Goal: Use online tool/utility: Utilize a website feature to perform a specific function

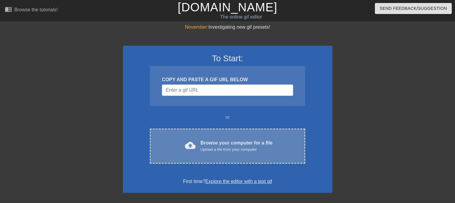
click at [206, 142] on div "Browse your computer for a file Upload a file from your computer" at bounding box center [236, 146] width 72 height 13
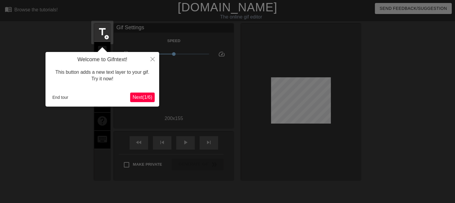
scroll to position [14, 0]
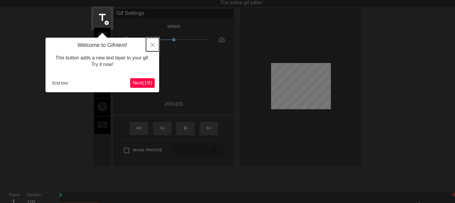
click at [148, 44] on button "Close" at bounding box center [152, 45] width 13 height 14
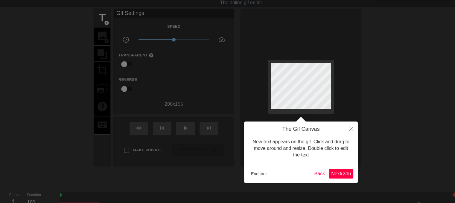
scroll to position [0, 0]
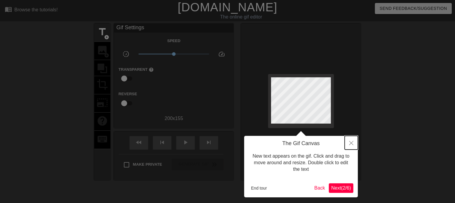
click at [352, 143] on icon "Close" at bounding box center [351, 143] width 4 height 4
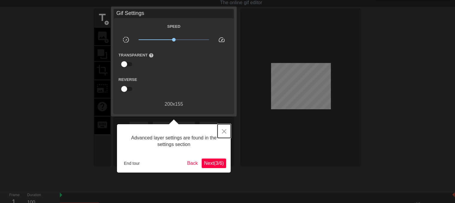
click at [221, 131] on button "Close" at bounding box center [224, 131] width 13 height 14
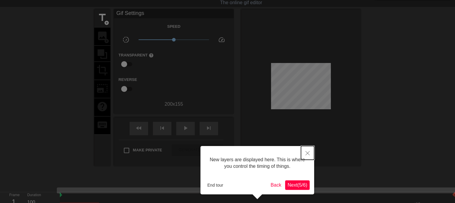
click at [309, 153] on icon "Close" at bounding box center [307, 153] width 4 height 4
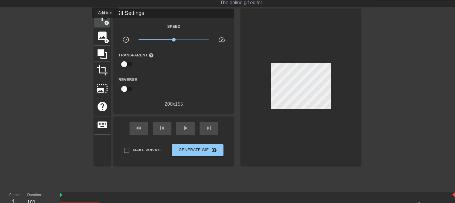
click at [105, 22] on span "add_circle" at bounding box center [106, 22] width 5 height 5
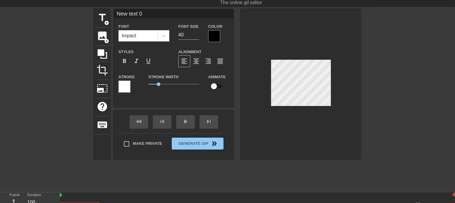
scroll to position [1, 1]
type input "New text"
type textarea "New text"
type input "New text"
type textarea "New text"
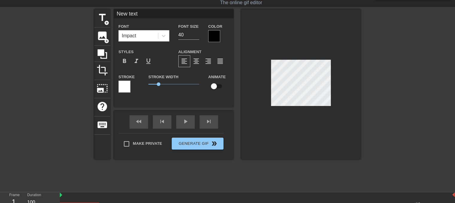
type input "New tex"
type textarea "New tex"
type input "New te"
type textarea "New te"
type input "New t"
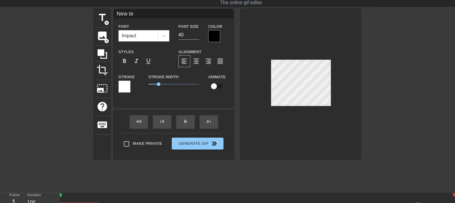
type textarea "New t"
type input "New"
type textarea "New"
type input "New"
type textarea "New"
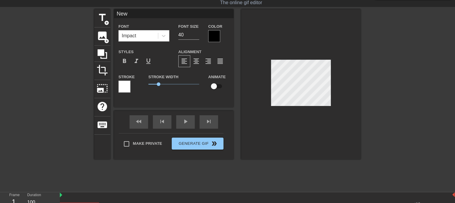
type input "Ne"
type textarea "Ne"
type input "N"
type textarea "N"
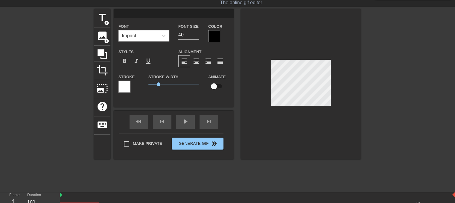
type input "s"
type textarea "s"
type input "si"
type textarea "si"
type input "sil"
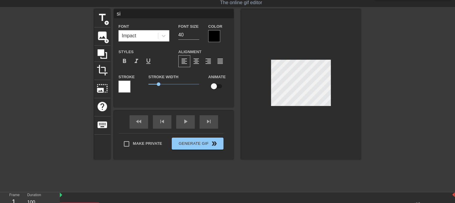
type textarea "sil"
type input "silk"
type textarea "silk"
type input "silks"
type textarea "silks"
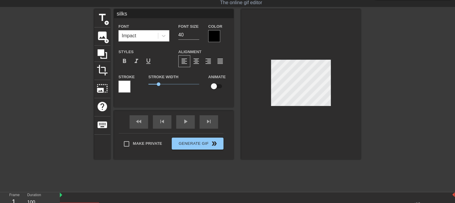
type input "silkso"
type textarea "silkso"
type input "silkson"
type textarea "silkson"
type input "silksong"
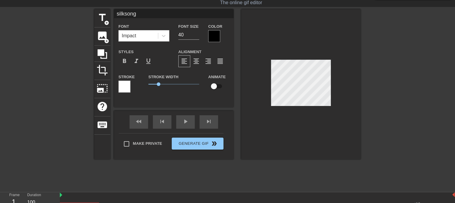
scroll to position [1, 1]
type textarea "silksong"
click at [211, 38] on div at bounding box center [214, 36] width 12 height 12
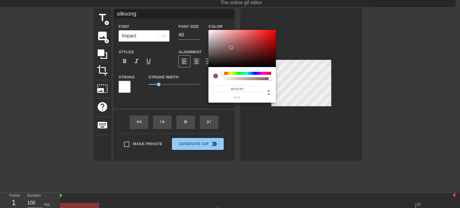
type input "#FFFFFF"
drag, startPoint x: 231, startPoint y: 48, endPoint x: 183, endPoint y: 18, distance: 56.6
click at [183, 18] on div "#FFFFFF hex" at bounding box center [230, 104] width 460 height 208
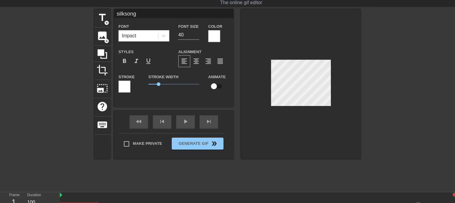
click at [125, 86] on div at bounding box center [124, 87] width 12 height 12
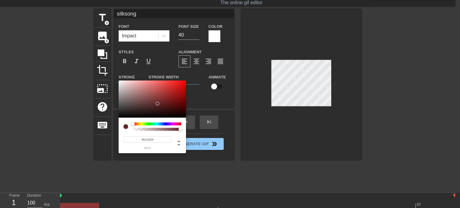
type input "#000000"
drag, startPoint x: 158, startPoint y: 99, endPoint x: 153, endPoint y: 128, distance: 28.9
click at [153, 128] on div "#000000 hex" at bounding box center [151, 116] width 67 height 73
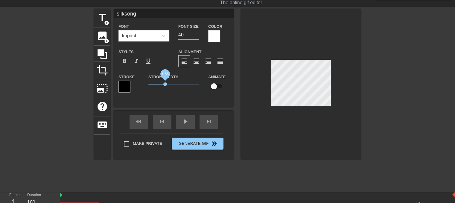
drag, startPoint x: 158, startPoint y: 82, endPoint x: 167, endPoint y: 83, distance: 8.8
click at [167, 83] on span "1.65" at bounding box center [165, 85] width 4 height 4
type input "silkson"
type textarea "silkson"
type input "silkso"
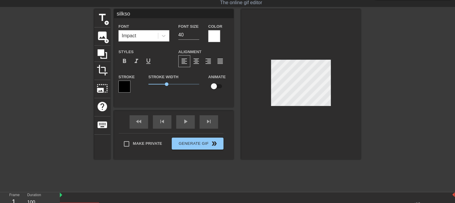
type textarea "silkso"
type input "silks"
type textarea "silks"
type input "silk"
type textarea "silk"
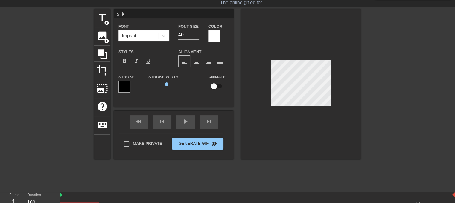
type input "sil"
type textarea "sil"
type input "si"
type textarea "si"
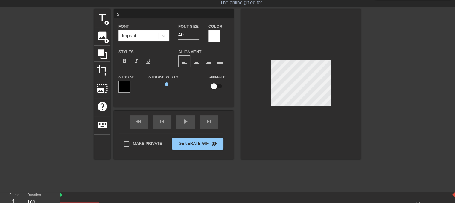
type input "s"
type textarea "s"
type input "D"
type textarea "D"
type input "DU"
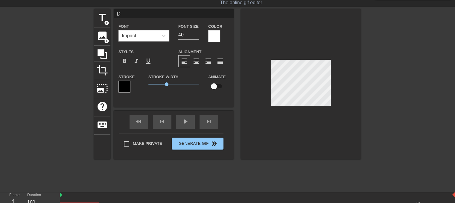
type textarea "DU"
type input "DUE"
type textarea "DUE"
type input "DU"
type textarea "DU"
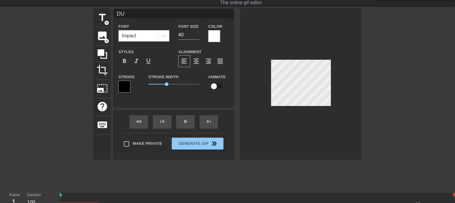
type input "D"
type textarea "D"
type input "DI"
type textarea "DI"
type input "DIE"
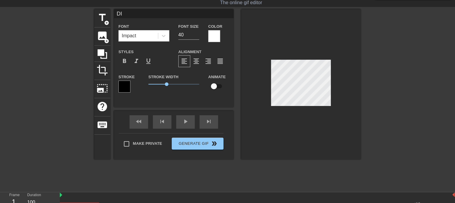
type textarea "DIE"
click at [385, 82] on div at bounding box center [413, 99] width 90 height 180
click at [427, 110] on div at bounding box center [413, 99] width 90 height 180
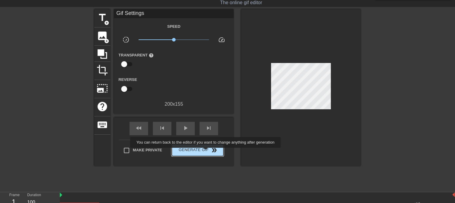
click at [206, 151] on span "Generate Gif double_arrow" at bounding box center [197, 150] width 47 height 7
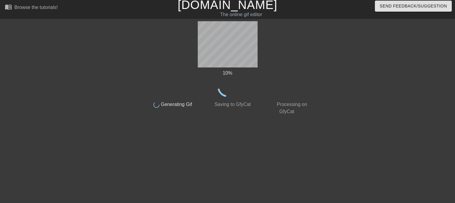
scroll to position [2, 0]
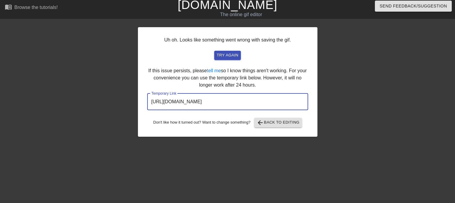
drag, startPoint x: 284, startPoint y: 103, endPoint x: 127, endPoint y: 93, distance: 157.4
click at [127, 93] on div "Uh oh. Looks like something went wrong with saving the gif. try again If this i…" at bounding box center [227, 111] width 455 height 180
